Goal: Task Accomplishment & Management: Manage account settings

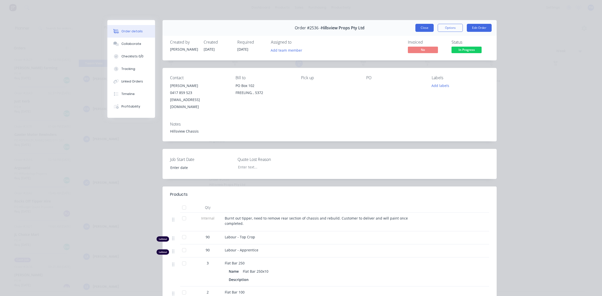
click at [422, 24] on button "Close" at bounding box center [425, 28] width 18 height 8
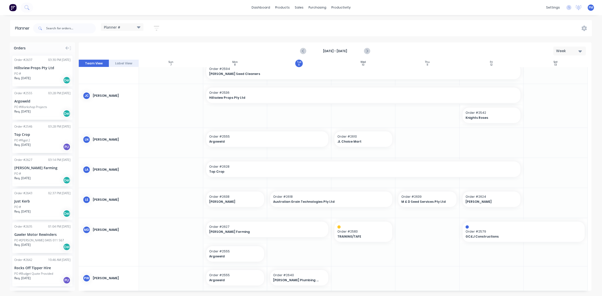
scroll to position [63, 0]
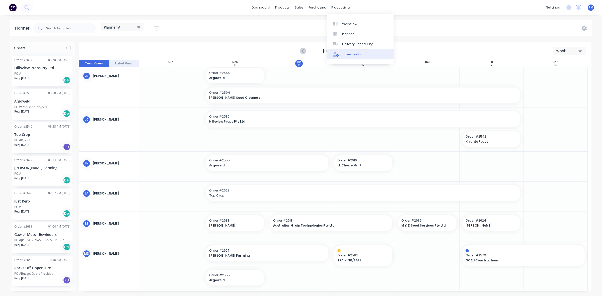
click at [350, 51] on link "Timesheets" at bounding box center [360, 54] width 67 height 10
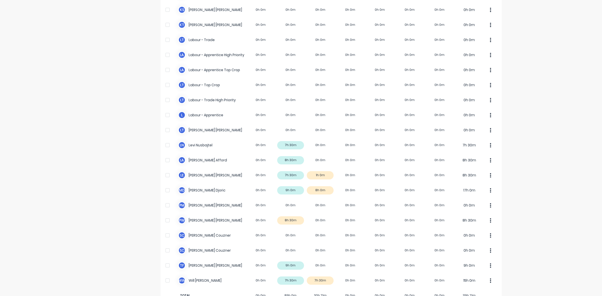
scroll to position [125, 0]
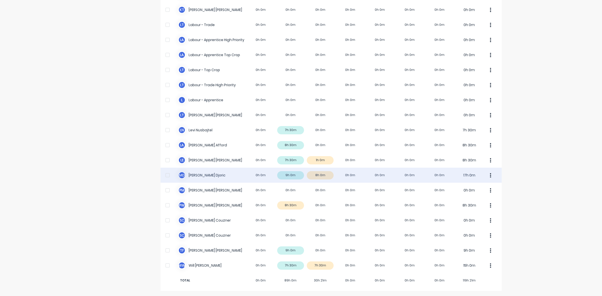
click at [326, 174] on div "M D [PERSON_NAME] 0h 0m 9h 0m 8h 0m 0h 0m 0h 0m 0h 0m 0h 0m 17h 0m" at bounding box center [331, 175] width 341 height 15
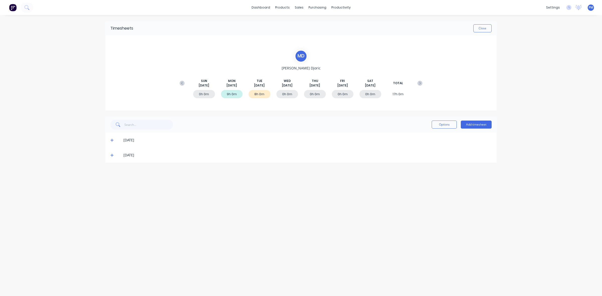
click at [112, 155] on icon at bounding box center [111, 155] width 3 height 3
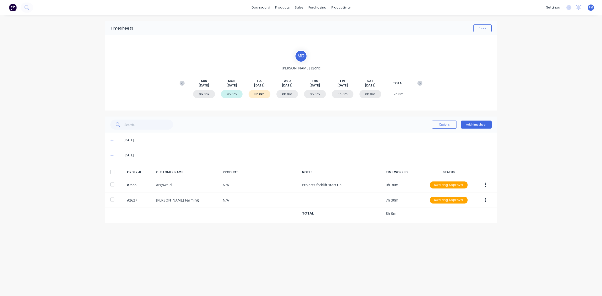
click at [112, 155] on icon at bounding box center [111, 155] width 3 height 1
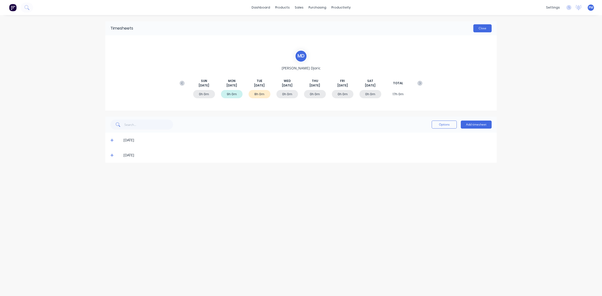
click at [479, 28] on button "Close" at bounding box center [483, 28] width 18 height 8
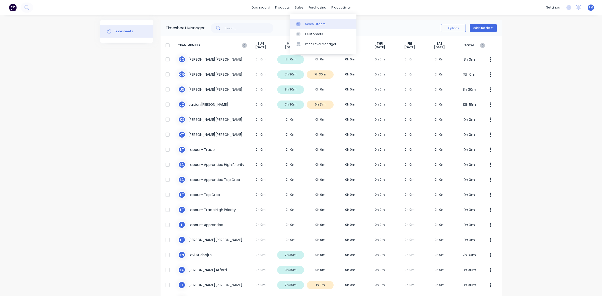
click at [310, 23] on div "Sales Orders" at bounding box center [315, 24] width 21 height 5
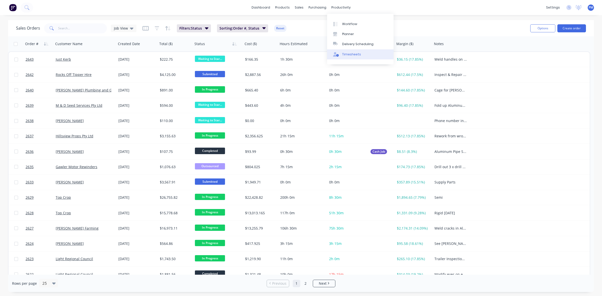
click at [346, 52] on div "Timesheets" at bounding box center [351, 54] width 19 height 5
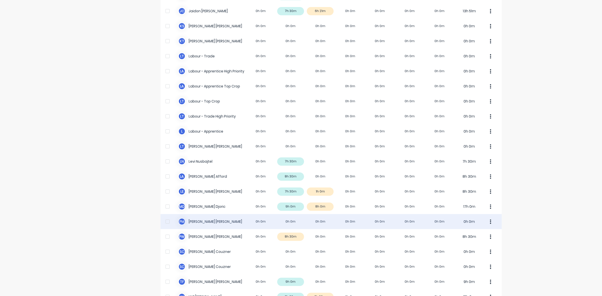
scroll to position [125, 0]
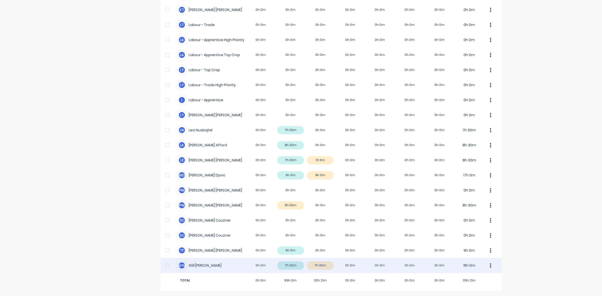
click at [328, 267] on div "W W [PERSON_NAME] 0h 0m 7h 30m 7h 30m 0h 0m 0h 0m 0h 0m 0h 0m 15h 0m" at bounding box center [331, 265] width 341 height 15
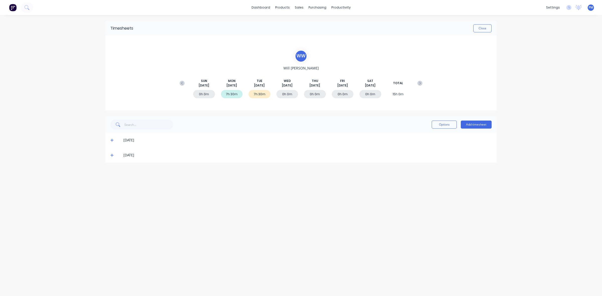
click at [112, 155] on icon at bounding box center [111, 156] width 3 height 4
click at [111, 141] on icon at bounding box center [111, 141] width 3 height 4
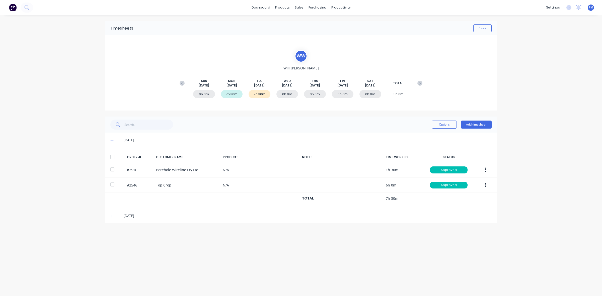
click at [111, 141] on icon at bounding box center [111, 141] width 3 height 4
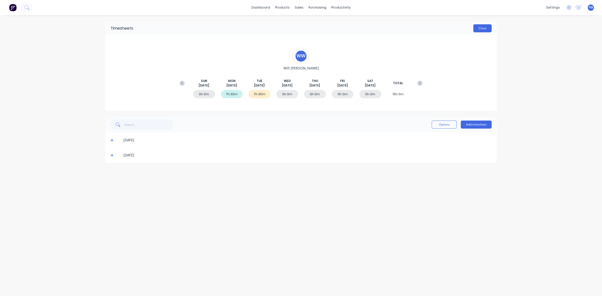
click at [486, 28] on button "Close" at bounding box center [483, 28] width 18 height 8
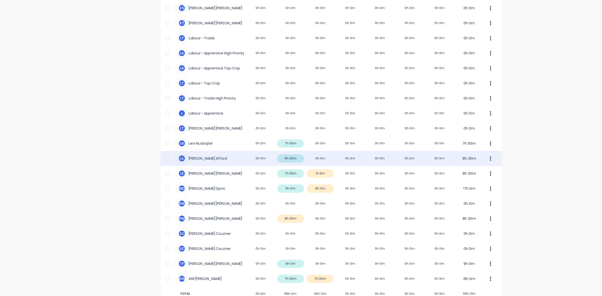
scroll to position [125, 0]
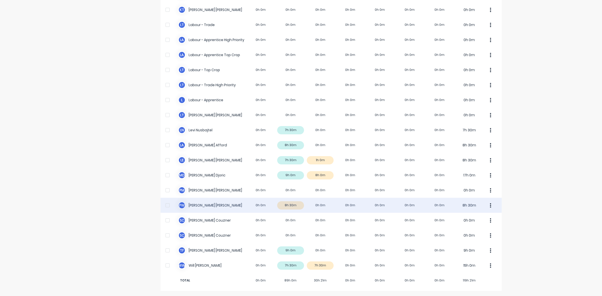
click at [297, 205] on div "P W [PERSON_NAME] 0h 0m 8h 30m 0h 0m 0h 0m 0h 0m 0h 0m 0h 0m 8h 30m" at bounding box center [331, 205] width 341 height 15
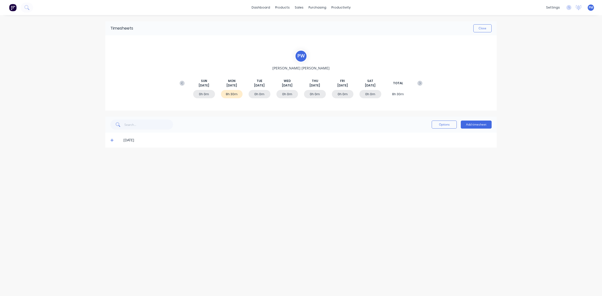
click at [112, 141] on icon at bounding box center [111, 141] width 3 height 4
click at [112, 140] on icon at bounding box center [111, 141] width 3 height 4
click at [485, 28] on button "Close" at bounding box center [483, 28] width 18 height 8
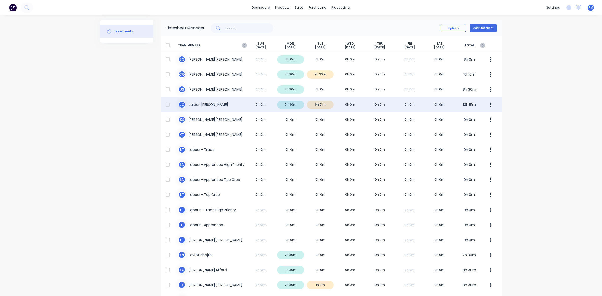
click at [326, 106] on div "[PERSON_NAME] [PERSON_NAME] 0h 0m 7h 30m 6h 21m 0h 0m 0h 0m 0h 0m 0h 0m 13h 51m" at bounding box center [331, 104] width 341 height 15
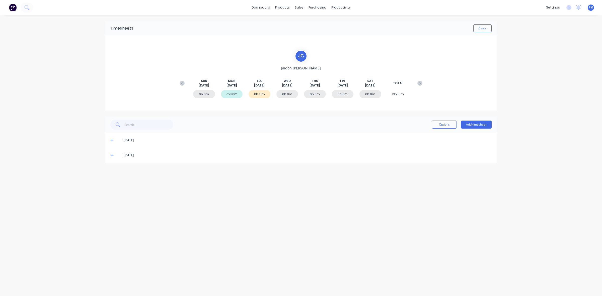
click at [112, 155] on icon at bounding box center [111, 156] width 3 height 4
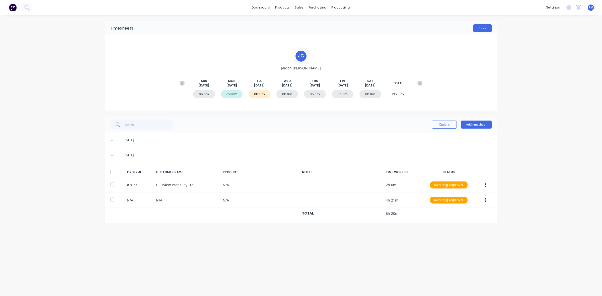
click at [482, 28] on button "Close" at bounding box center [483, 28] width 18 height 8
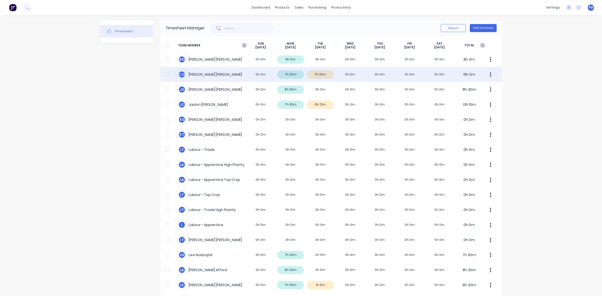
click at [324, 75] on div "C G [PERSON_NAME] 0h 0m 7h 30m 7h 30m 0h 0m 0h 0m 0h 0m 0h 0m 15h 0m" at bounding box center [331, 74] width 341 height 15
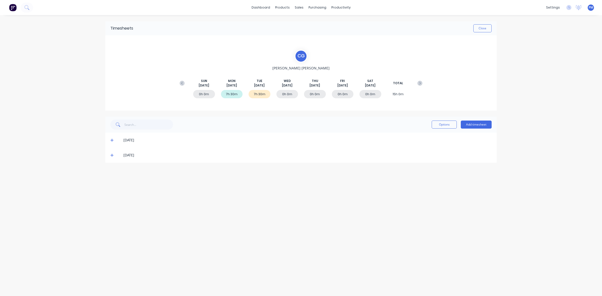
click at [112, 155] on icon at bounding box center [111, 155] width 3 height 3
click at [112, 156] on icon at bounding box center [111, 156] width 3 height 4
click at [483, 30] on button "Close" at bounding box center [483, 28] width 18 height 8
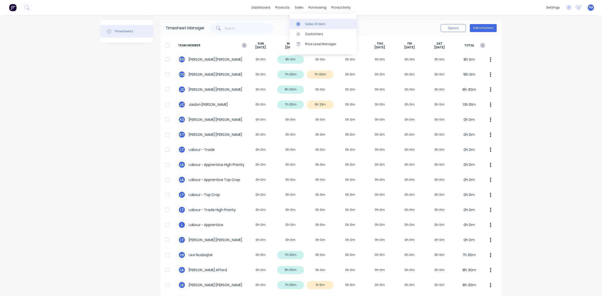
click at [311, 22] on div "Sales Orders" at bounding box center [315, 24] width 21 height 5
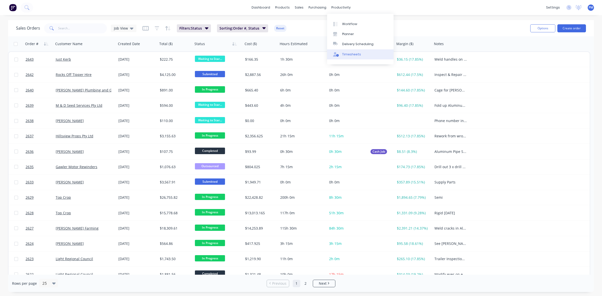
click at [347, 52] on div "Timesheets" at bounding box center [351, 54] width 19 height 5
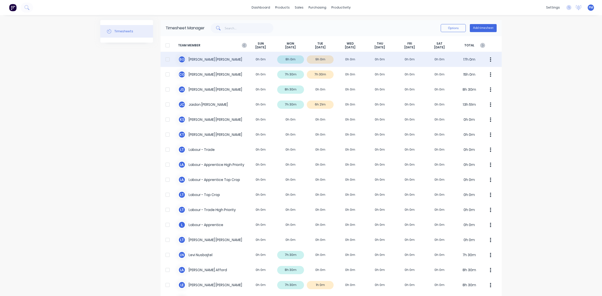
click at [327, 60] on div "[PERSON_NAME] 0h 0m 8h 0m 9h 0m 0h 0m 0h 0m 0h 0m 0h 0m 17h 0m" at bounding box center [331, 59] width 341 height 15
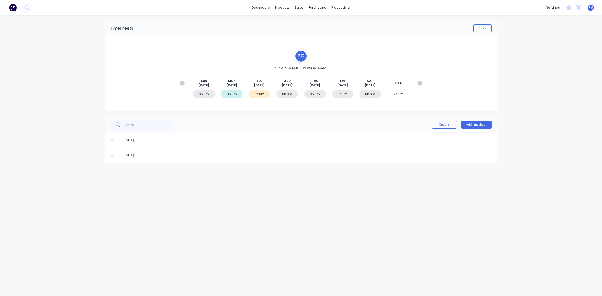
click at [111, 155] on icon at bounding box center [111, 155] width 3 height 3
click at [111, 155] on icon at bounding box center [111, 155] width 3 height 1
click at [482, 28] on button "Close" at bounding box center [483, 28] width 18 height 8
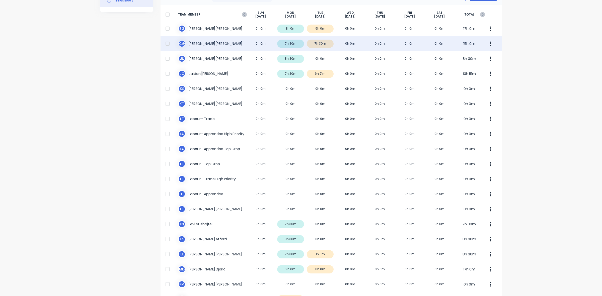
scroll to position [31, 0]
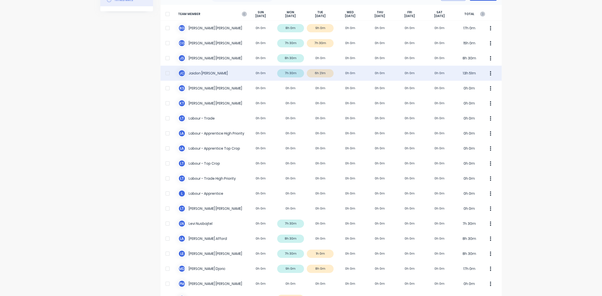
click at [326, 74] on div "[PERSON_NAME] [PERSON_NAME] 0h 0m 7h 30m 6h 21m 0h 0m 0h 0m 0h 0m 0h 0m 13h 51m" at bounding box center [331, 73] width 341 height 15
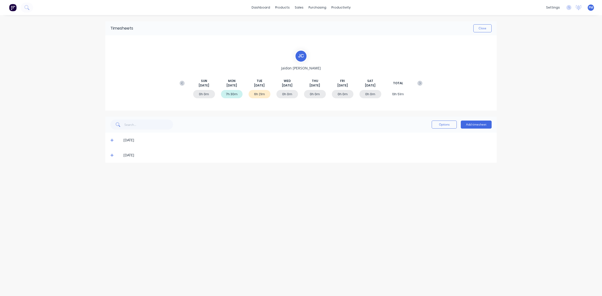
click at [111, 156] on icon at bounding box center [111, 156] width 3 height 4
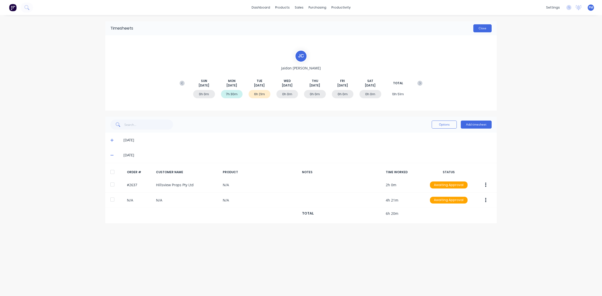
click at [482, 29] on button "Close" at bounding box center [483, 28] width 18 height 8
